Goal: Transaction & Acquisition: Download file/media

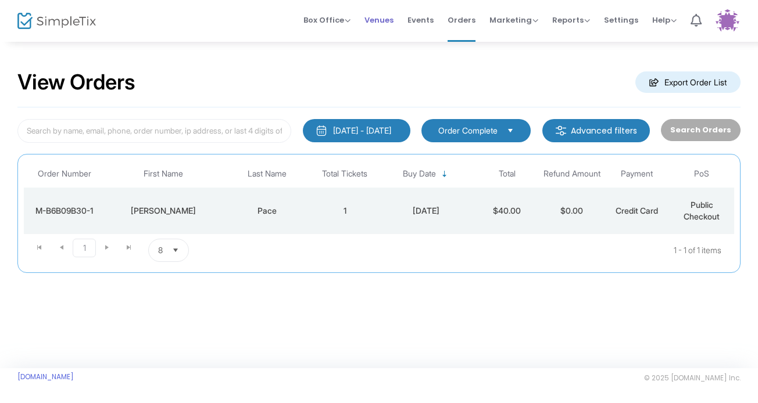
click at [384, 18] on span "Venues" at bounding box center [378, 20] width 29 height 30
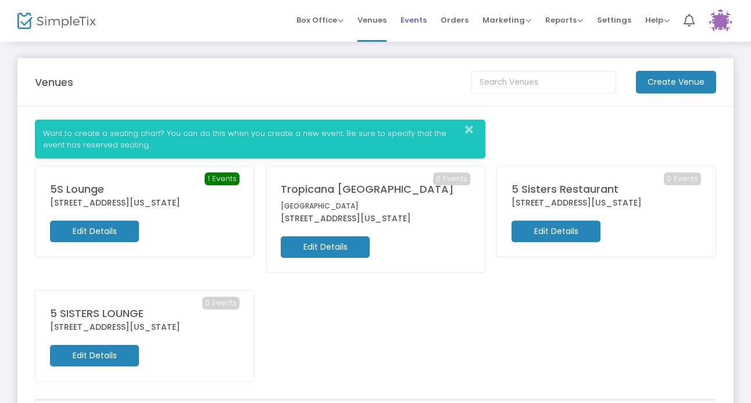
click at [417, 20] on span "Events" at bounding box center [414, 20] width 26 height 30
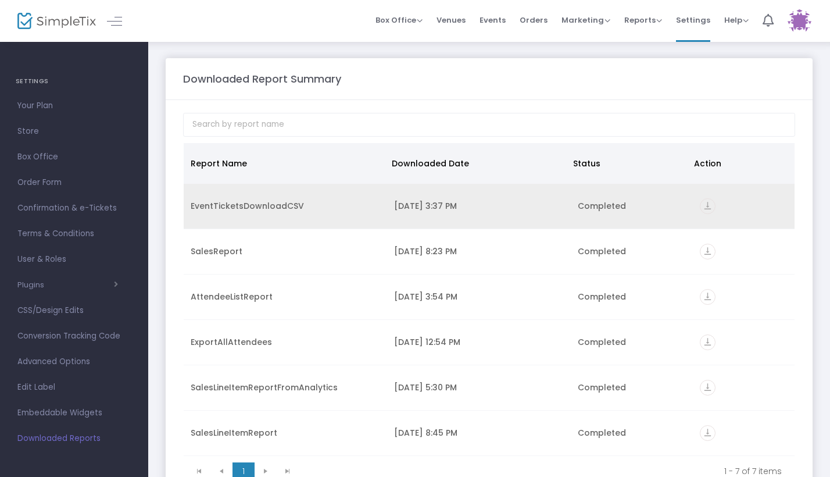
click at [700, 209] on icon "vertical_align_bottom" at bounding box center [708, 206] width 16 height 16
click at [430, 216] on td "[DATE] 3:37 PM" at bounding box center [478, 206] width 183 height 45
click at [700, 206] on icon "vertical_align_bottom" at bounding box center [708, 206] width 16 height 16
click at [704, 209] on icon "vertical_align_bottom" at bounding box center [708, 206] width 16 height 16
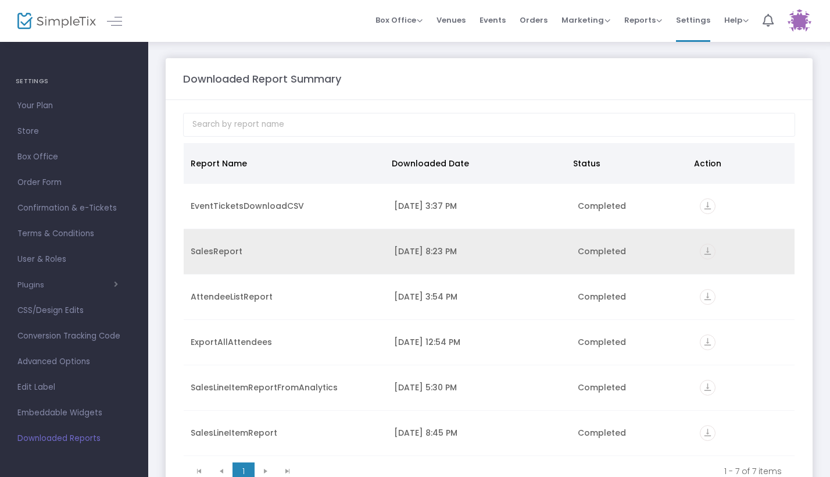
click at [702, 252] on icon "vertical_align_bottom" at bounding box center [708, 252] width 16 height 16
